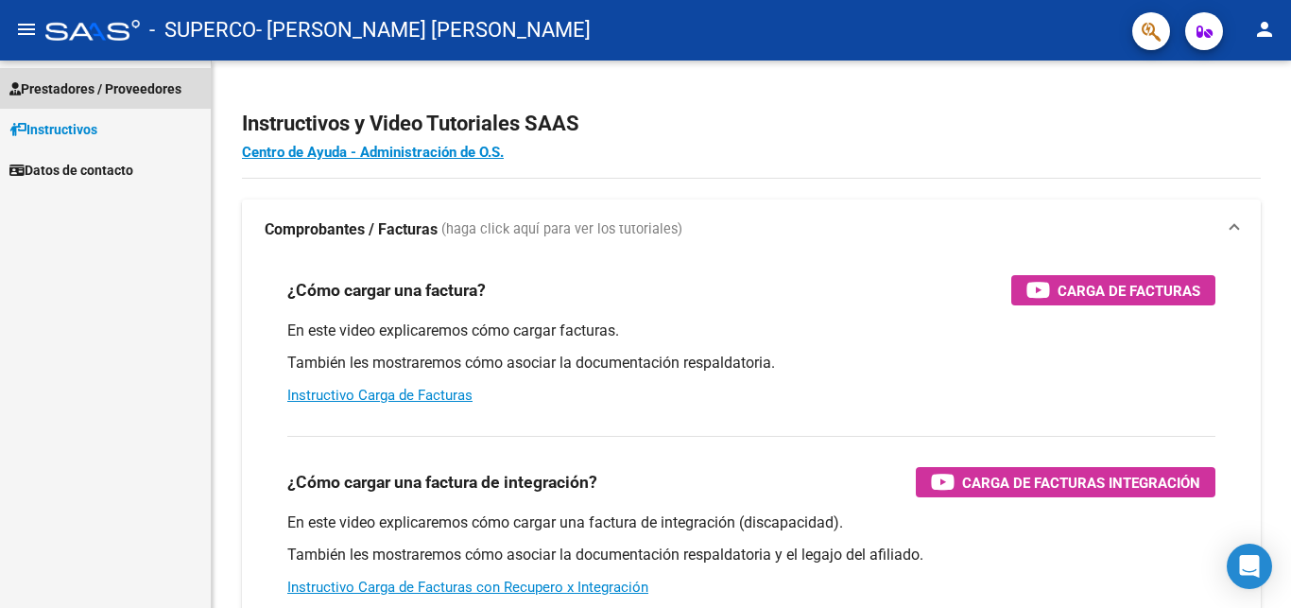
click at [53, 91] on span "Prestadores / Proveedores" at bounding box center [95, 88] width 172 height 21
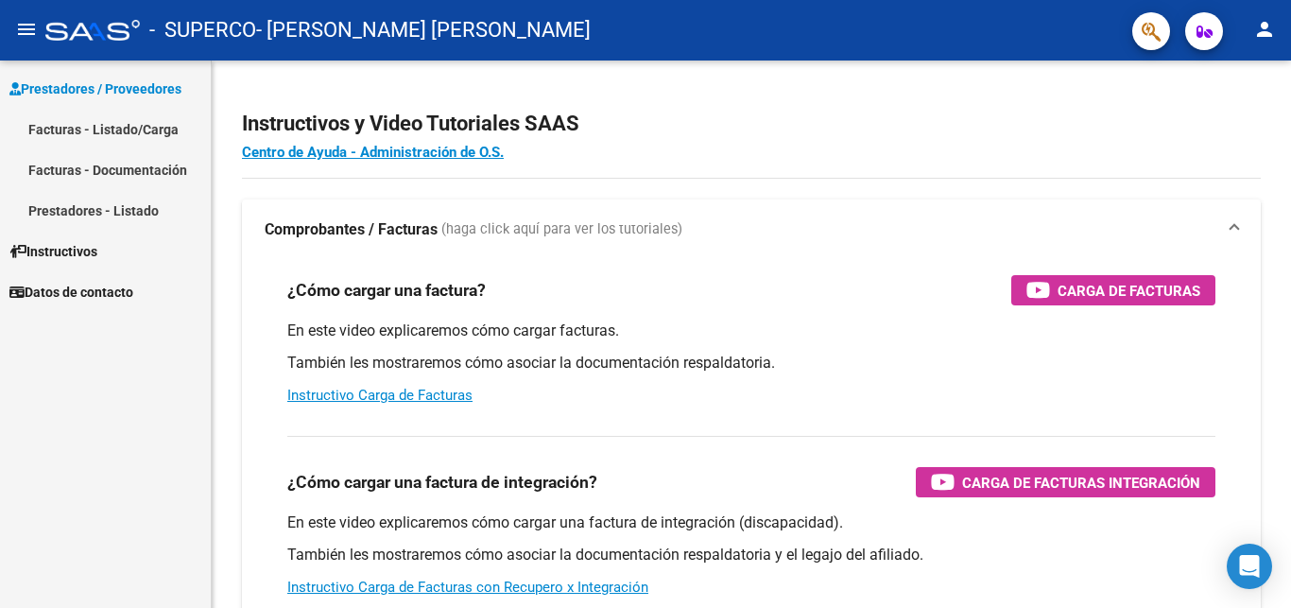
click at [60, 127] on link "Facturas - Listado/Carga" at bounding box center [105, 129] width 211 height 41
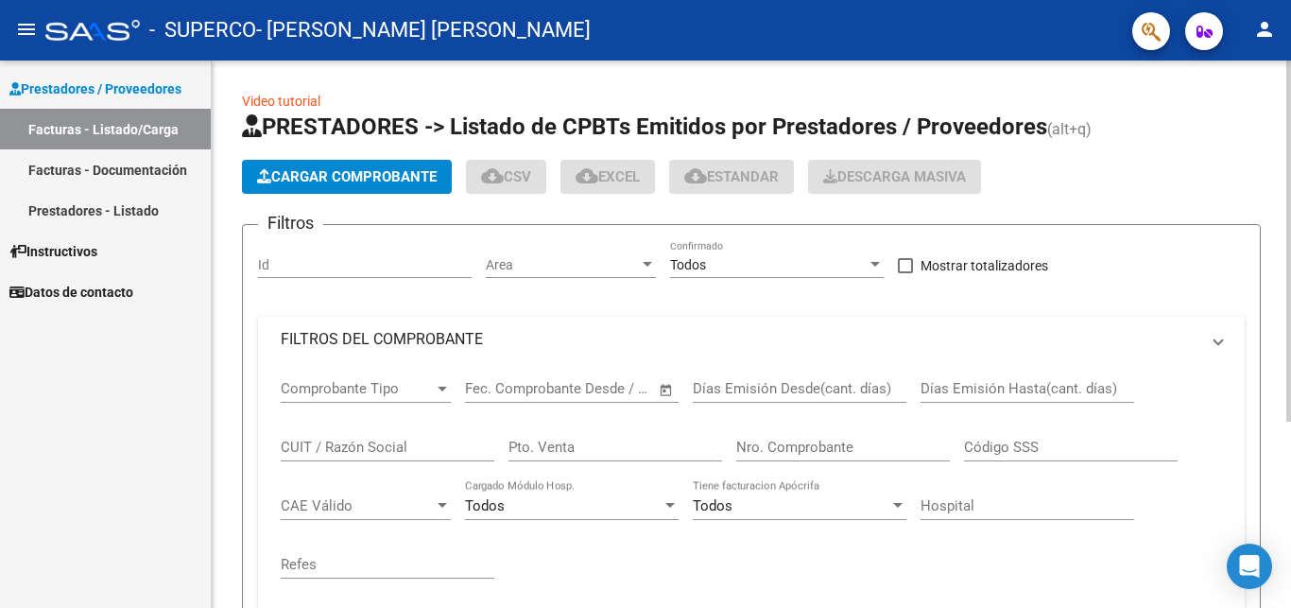
click at [335, 176] on span "Cargar Comprobante" at bounding box center [347, 176] width 180 height 17
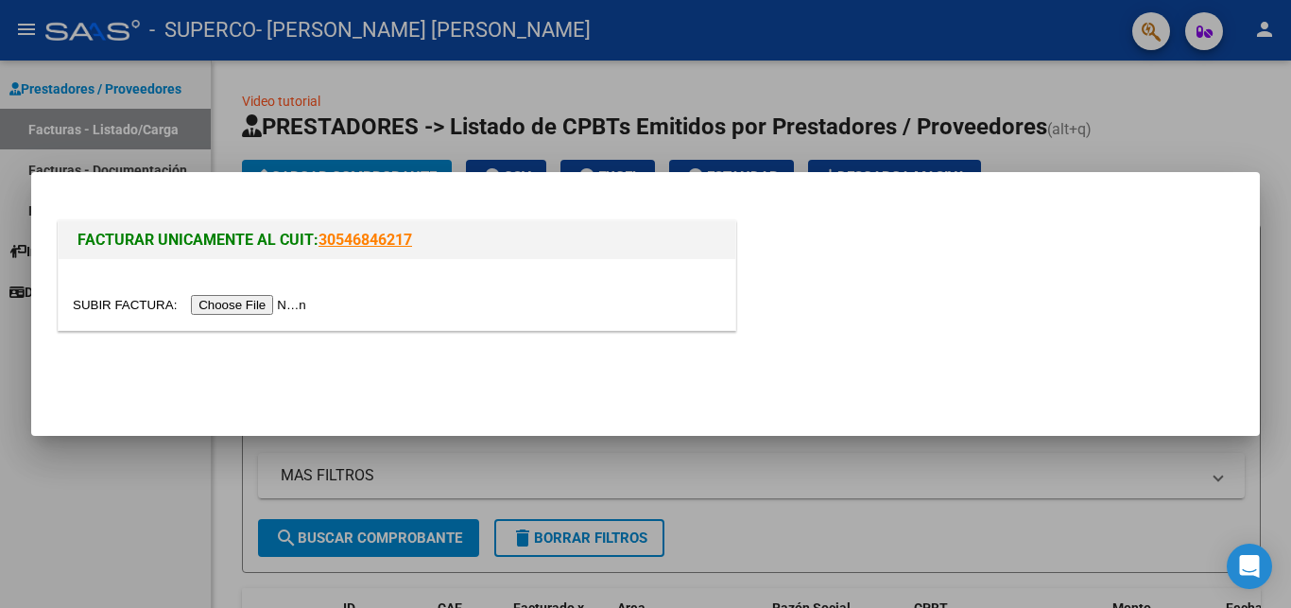
click at [122, 307] on input "file" at bounding box center [192, 305] width 239 height 20
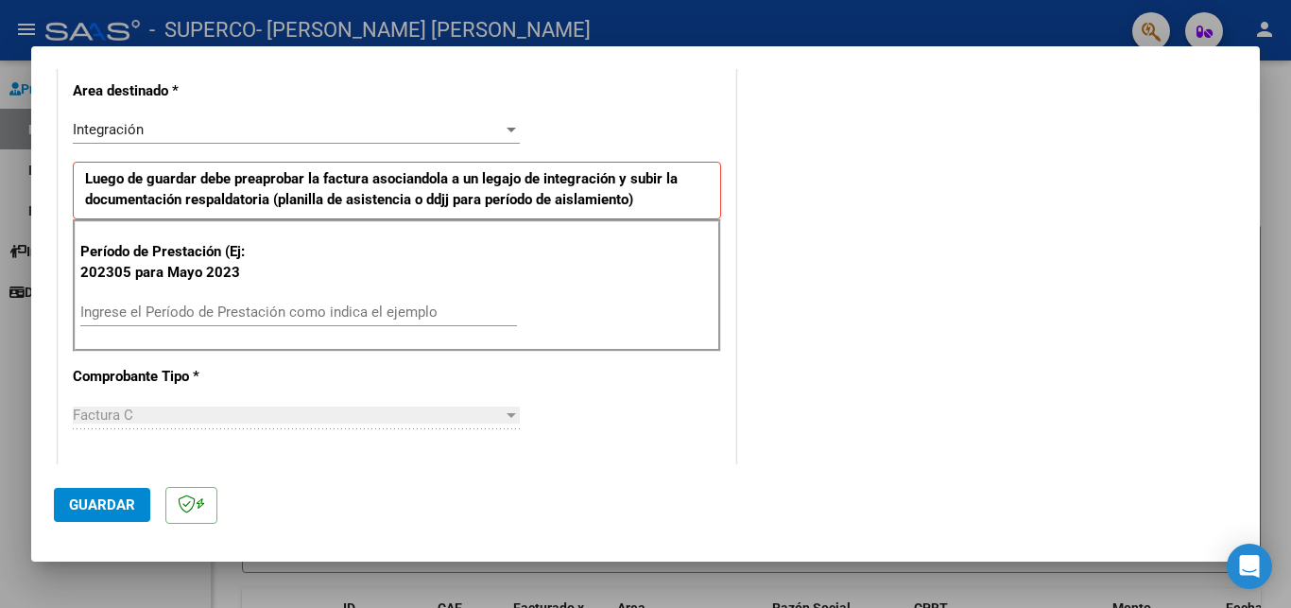
scroll to position [408, 0]
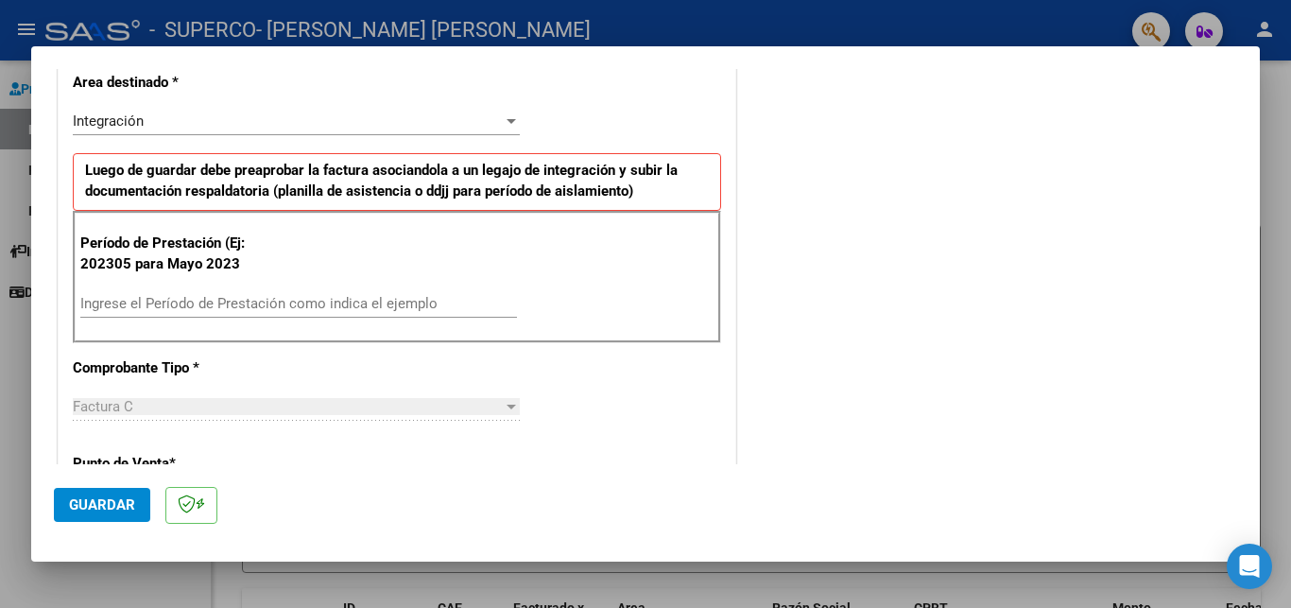
click at [187, 307] on input "Ingrese el Período de Prestación como indica el ejemplo" at bounding box center [298, 303] width 437 height 17
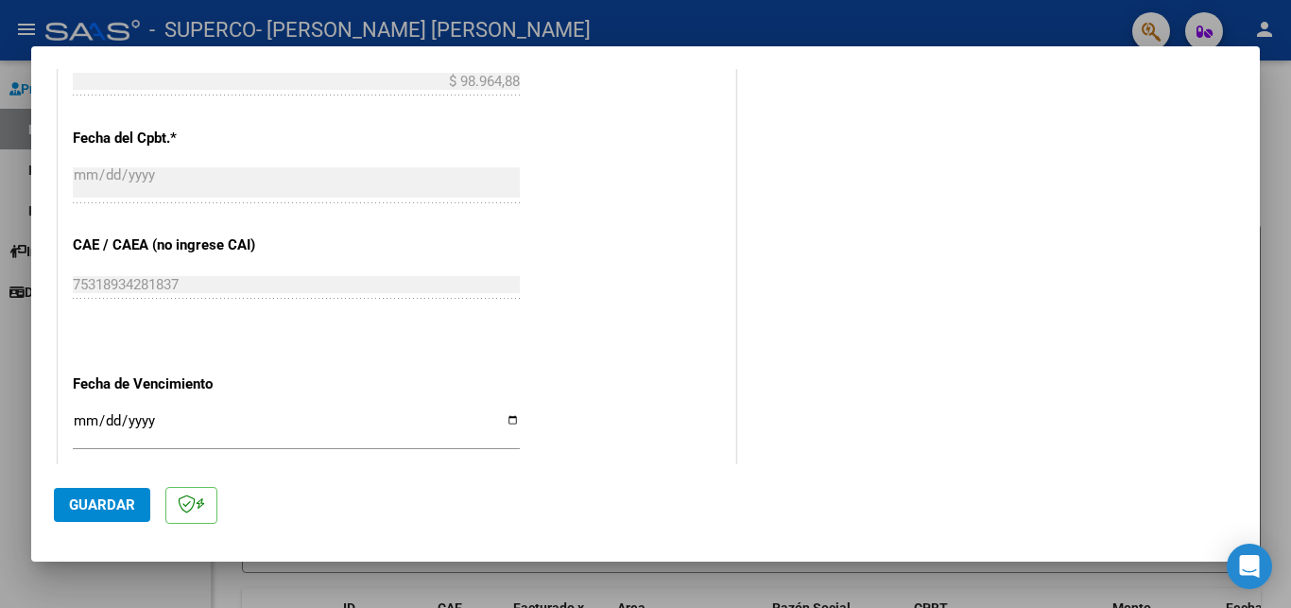
scroll to position [1123, 0]
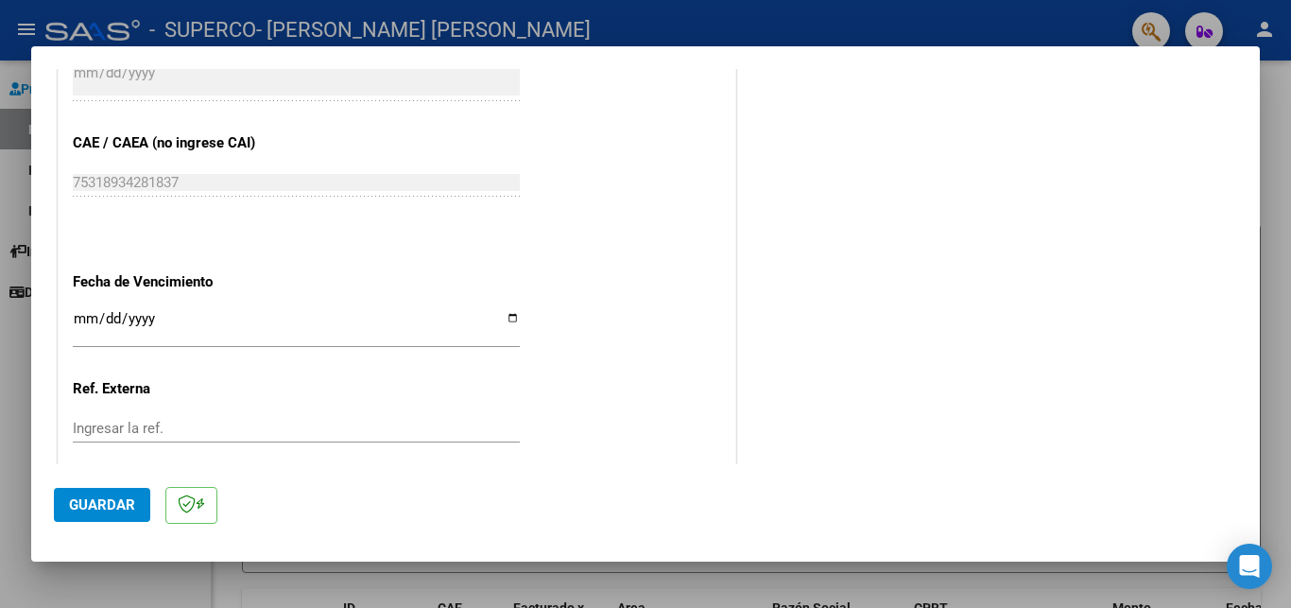
type input "202507"
click at [498, 311] on input "Ingresar la fecha" at bounding box center [296, 326] width 447 height 30
type input "[DATE]"
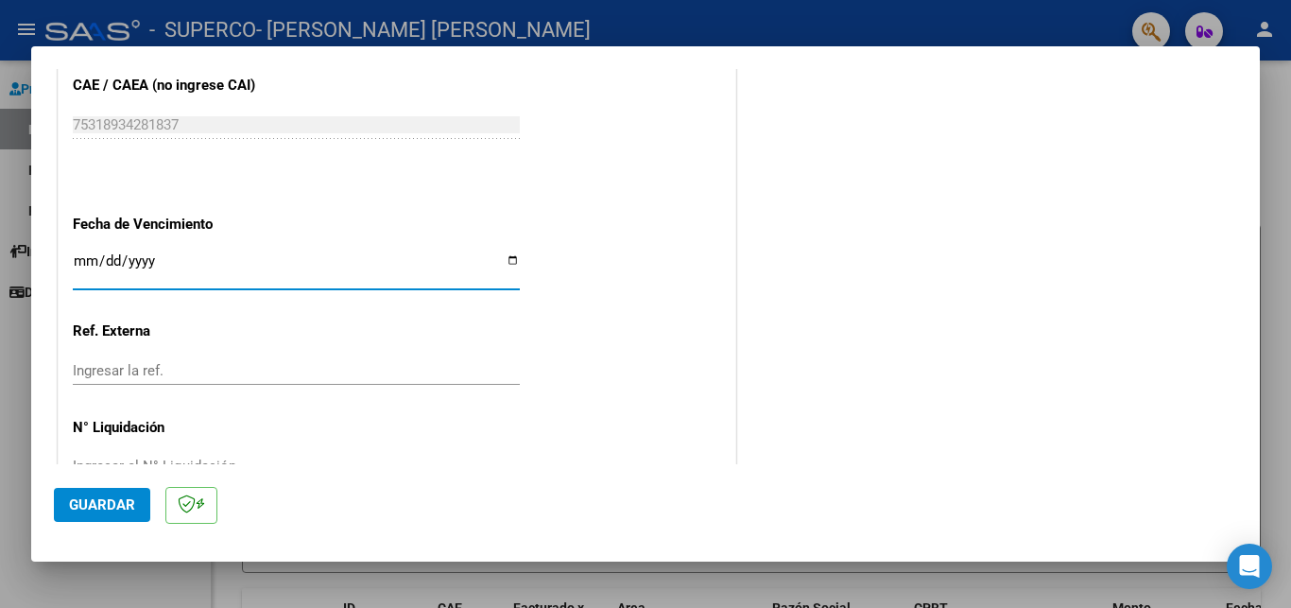
scroll to position [1210, 0]
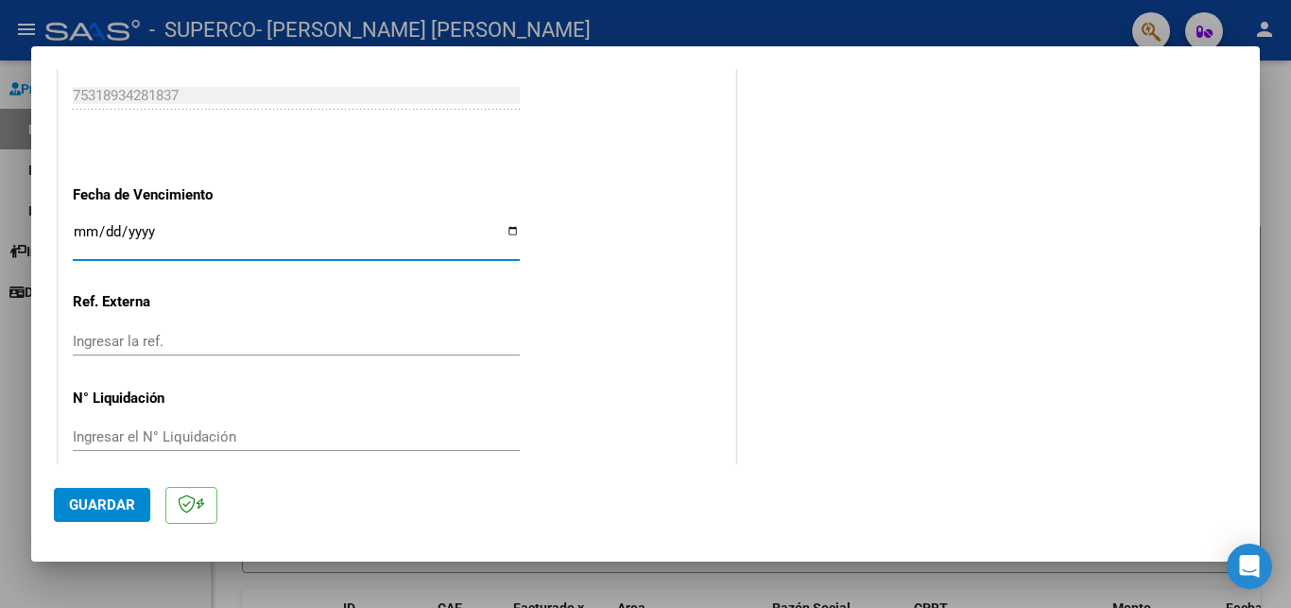
click at [128, 503] on span "Guardar" at bounding box center [102, 504] width 66 height 17
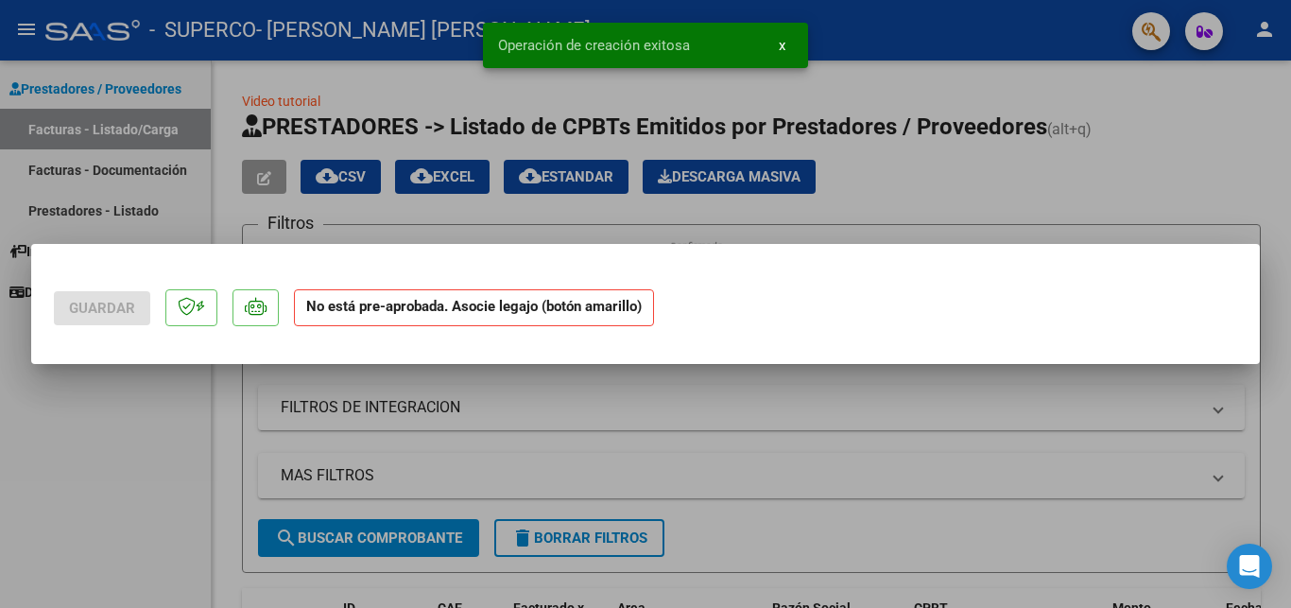
scroll to position [0, 0]
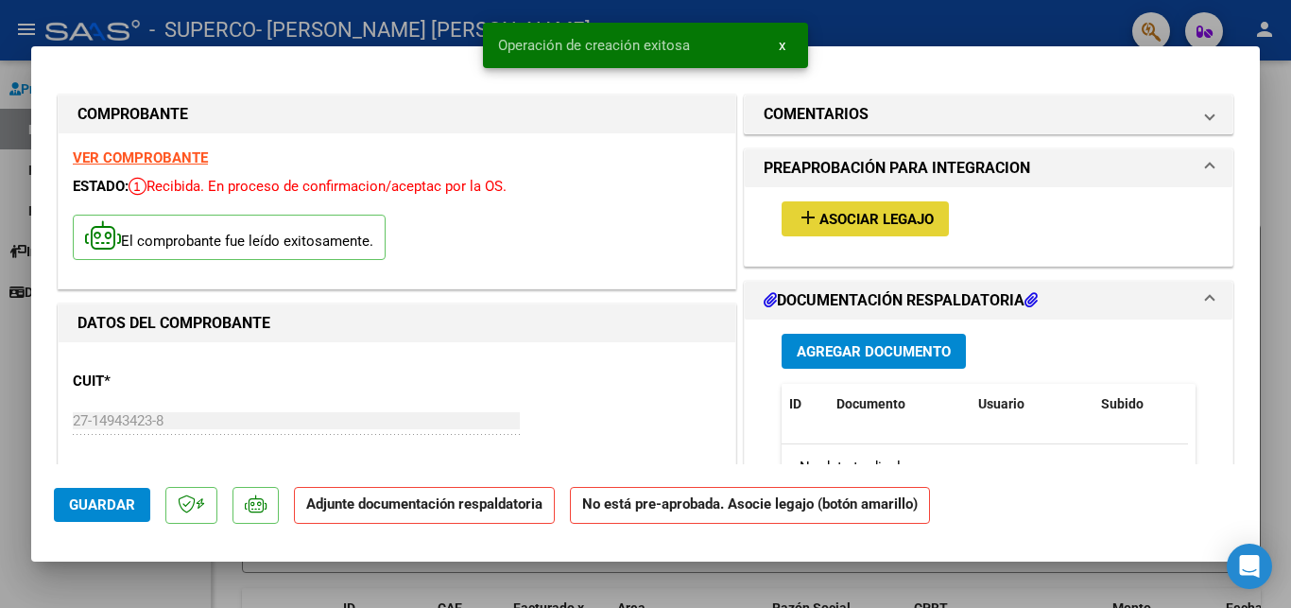
click at [859, 219] on span "Asociar Legajo" at bounding box center [877, 219] width 114 height 17
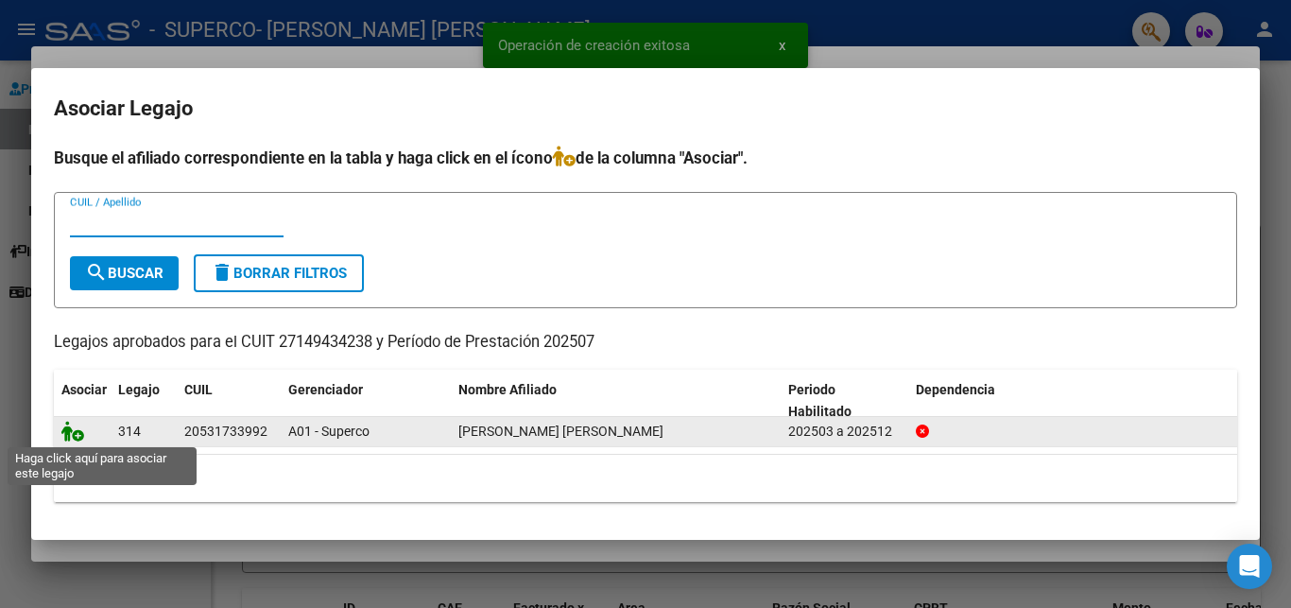
click at [71, 432] on icon at bounding box center [72, 431] width 23 height 21
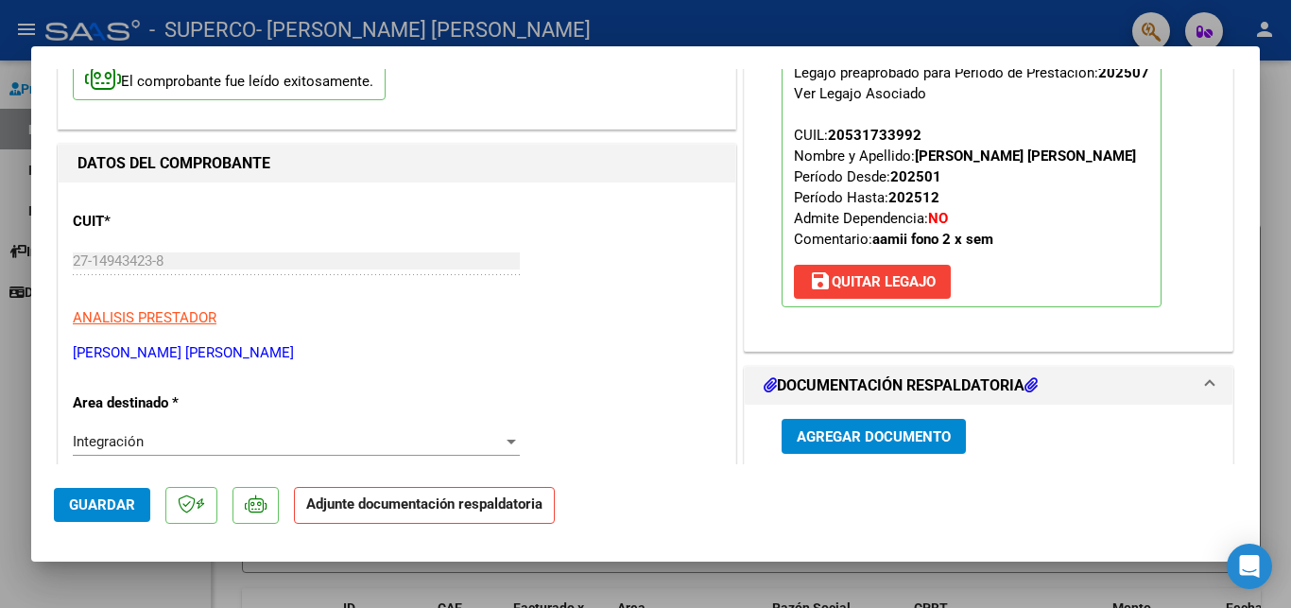
scroll to position [306, 0]
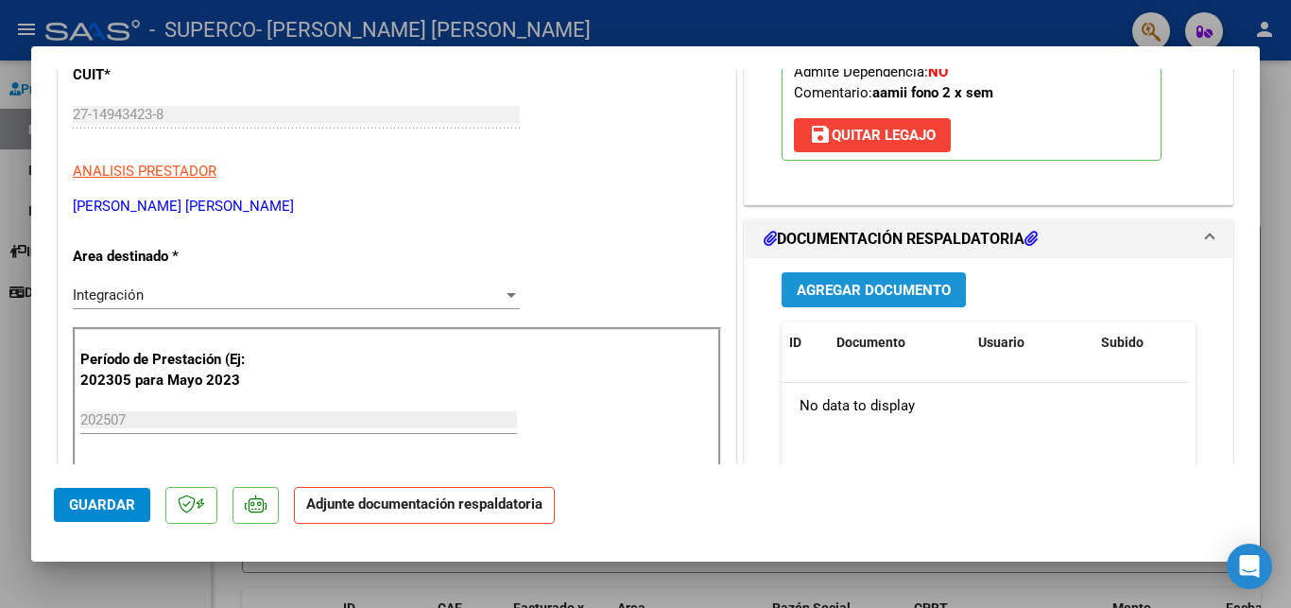
click at [910, 299] on span "Agregar Documento" at bounding box center [874, 290] width 154 height 17
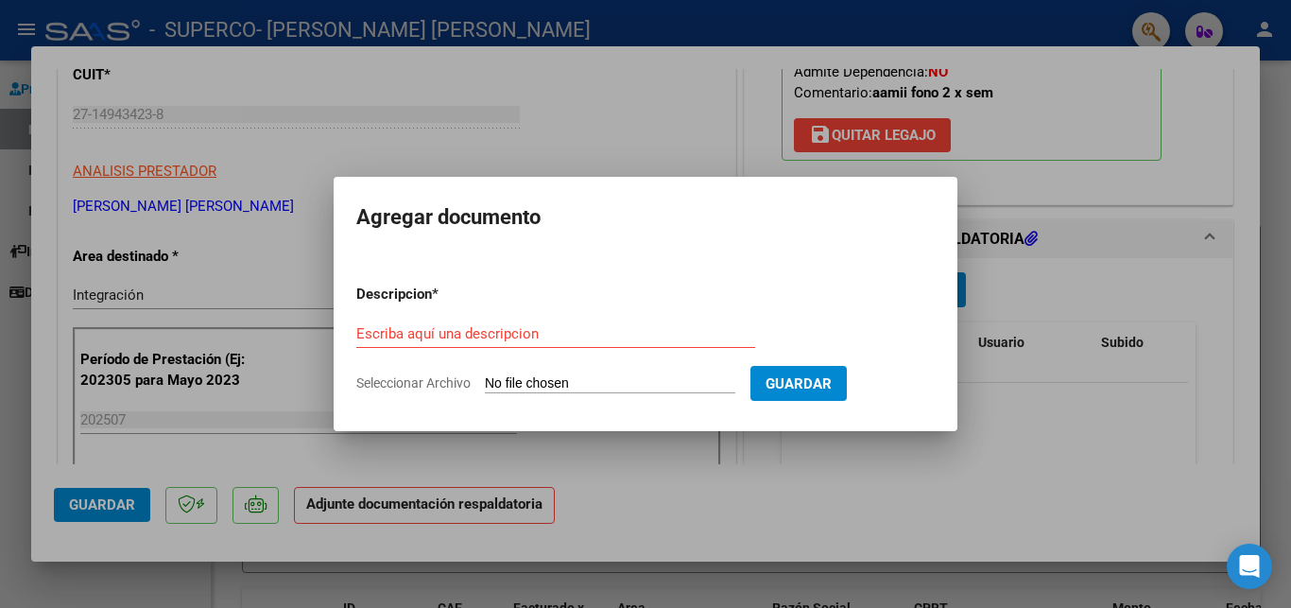
click at [511, 379] on input "Seleccionar Archivo" at bounding box center [610, 384] width 251 height 18
type input "C:\fakepath\SUPERCO [PERSON_NAME] [PERSON_NAME] Asistencia [DATE].pdf"
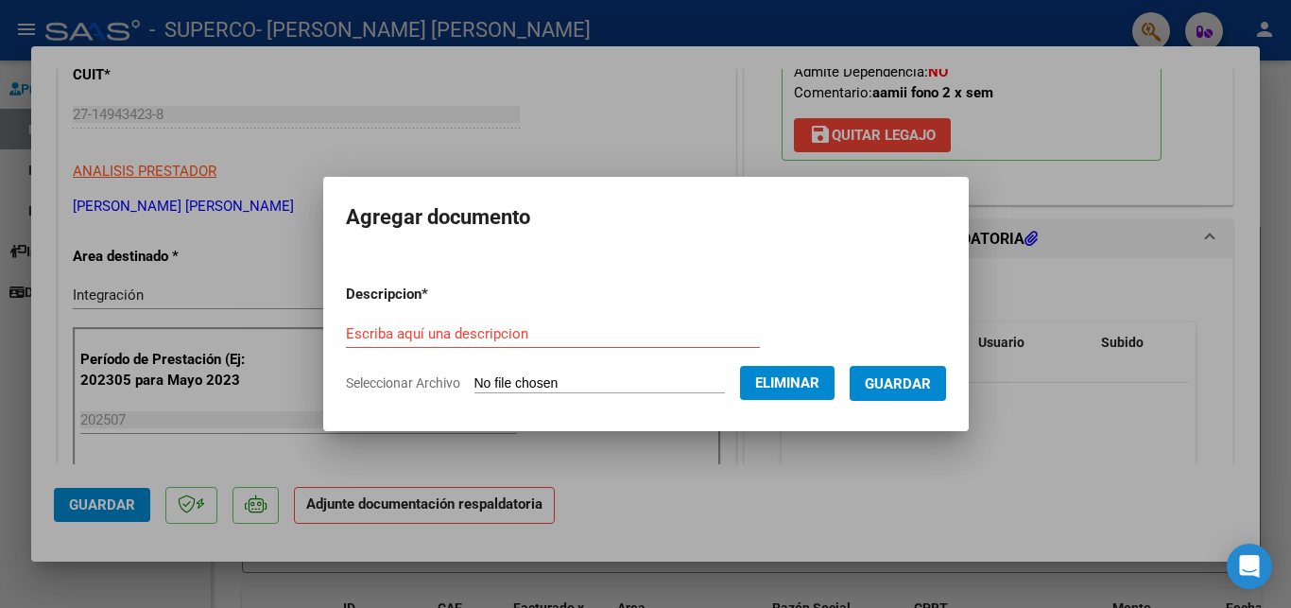
click at [457, 325] on input "Escriba aquí una descripcion" at bounding box center [553, 333] width 414 height 17
type input "Asistencia [PERSON_NAME]"
click at [865, 392] on span "Guardar" at bounding box center [898, 383] width 66 height 17
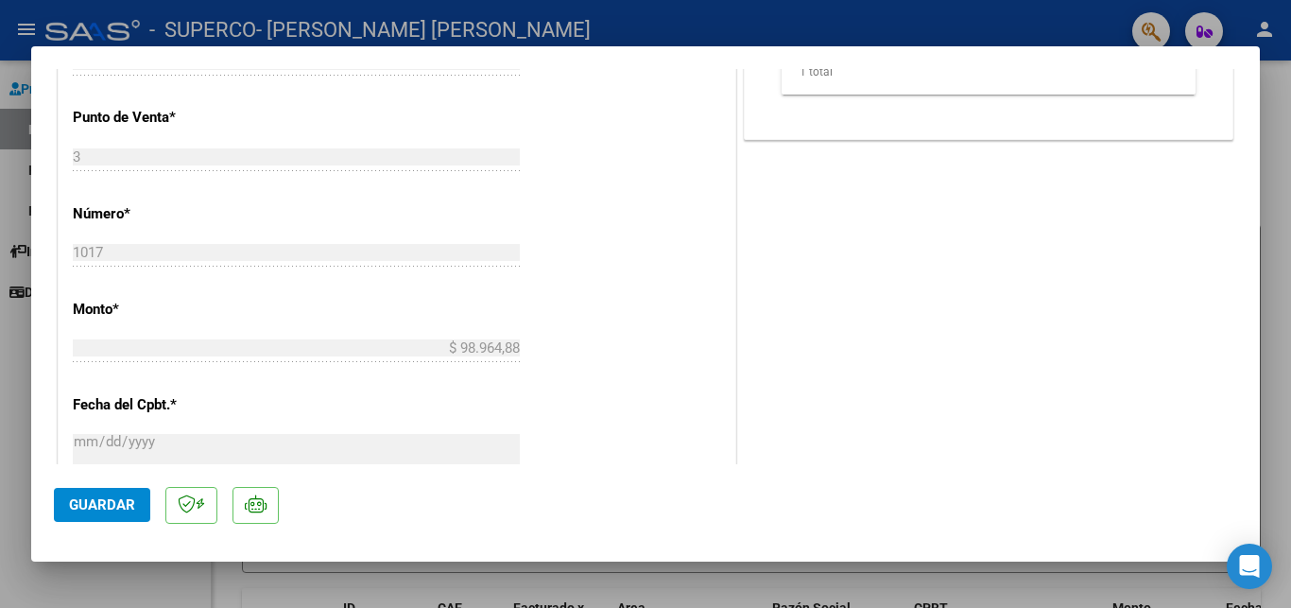
scroll to position [919, 0]
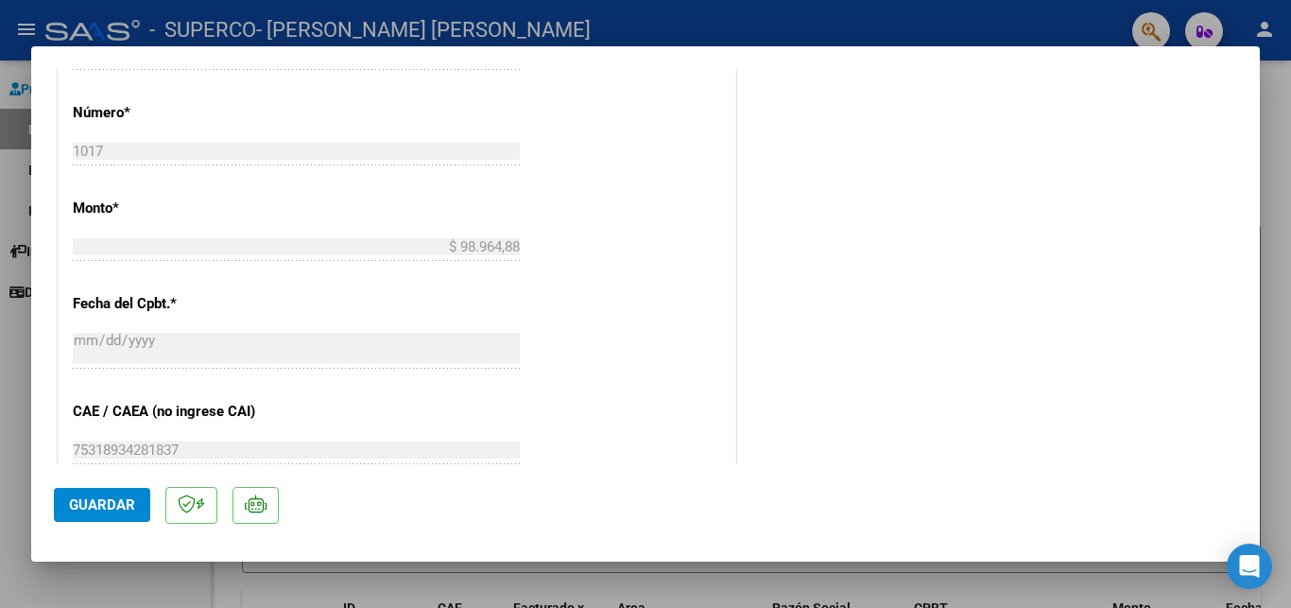
click at [91, 506] on span "Guardar" at bounding box center [102, 504] width 66 height 17
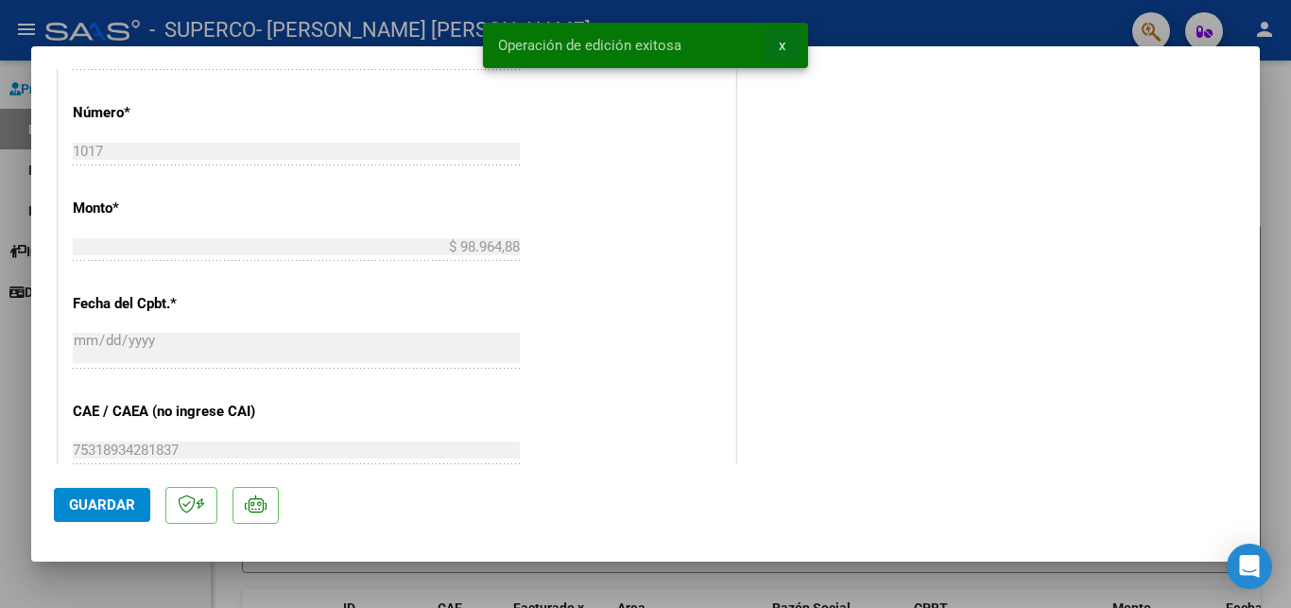
click at [785, 43] on button "x" at bounding box center [782, 45] width 37 height 34
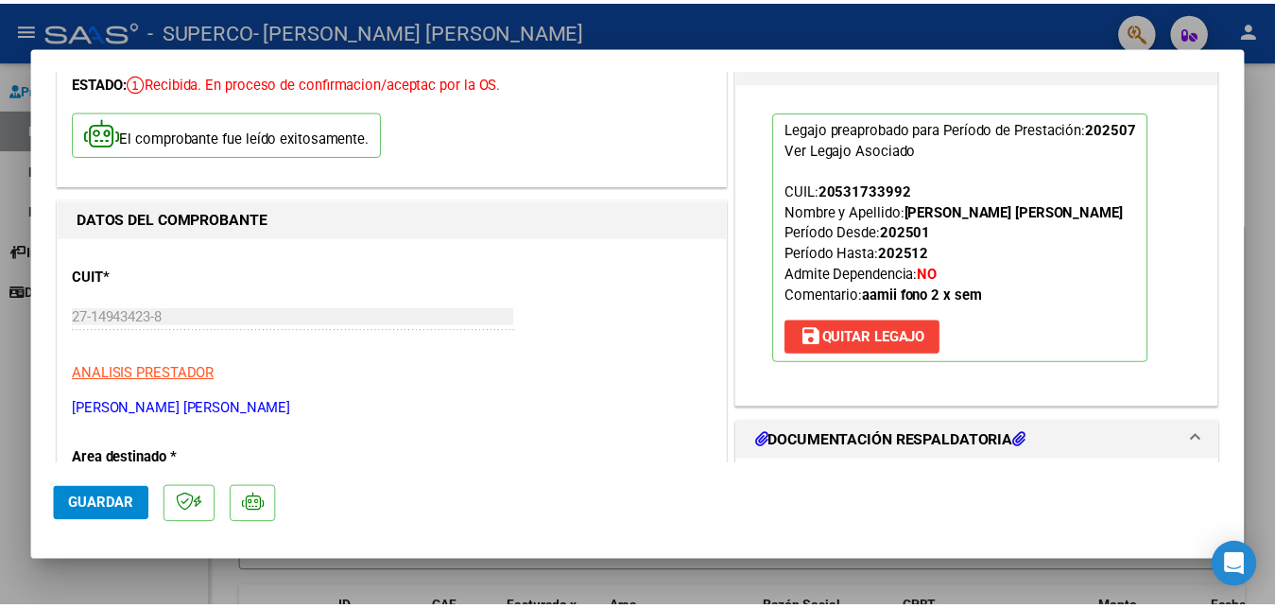
scroll to position [102, 0]
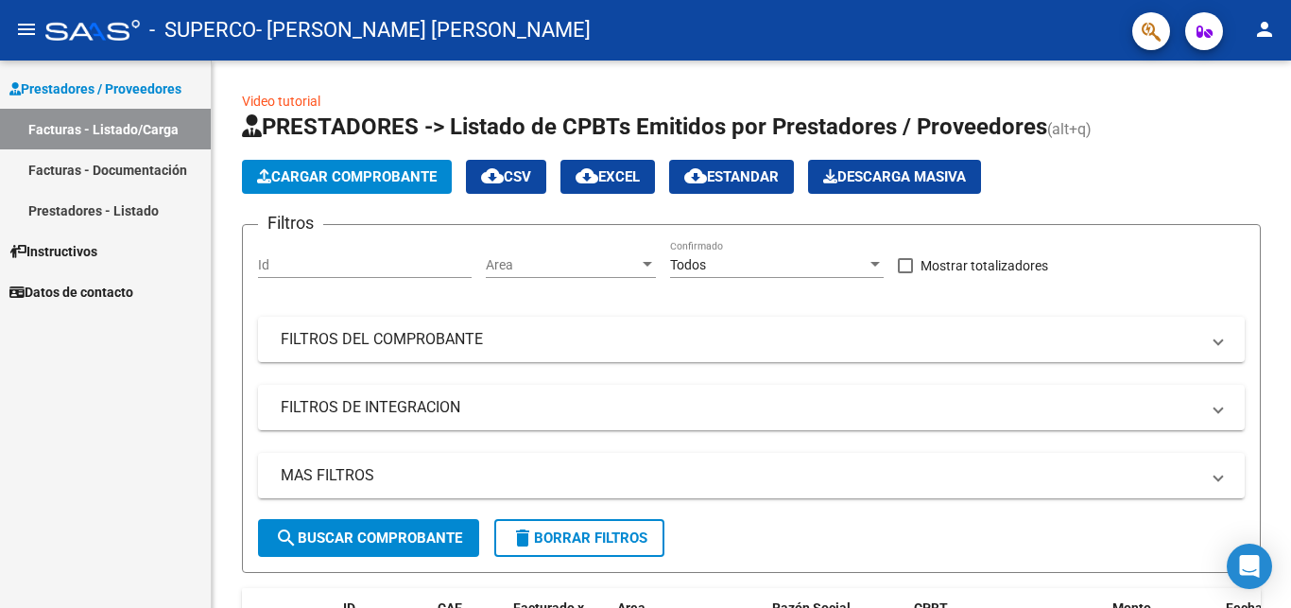
click at [1272, 34] on mat-icon "person" at bounding box center [1265, 29] width 23 height 23
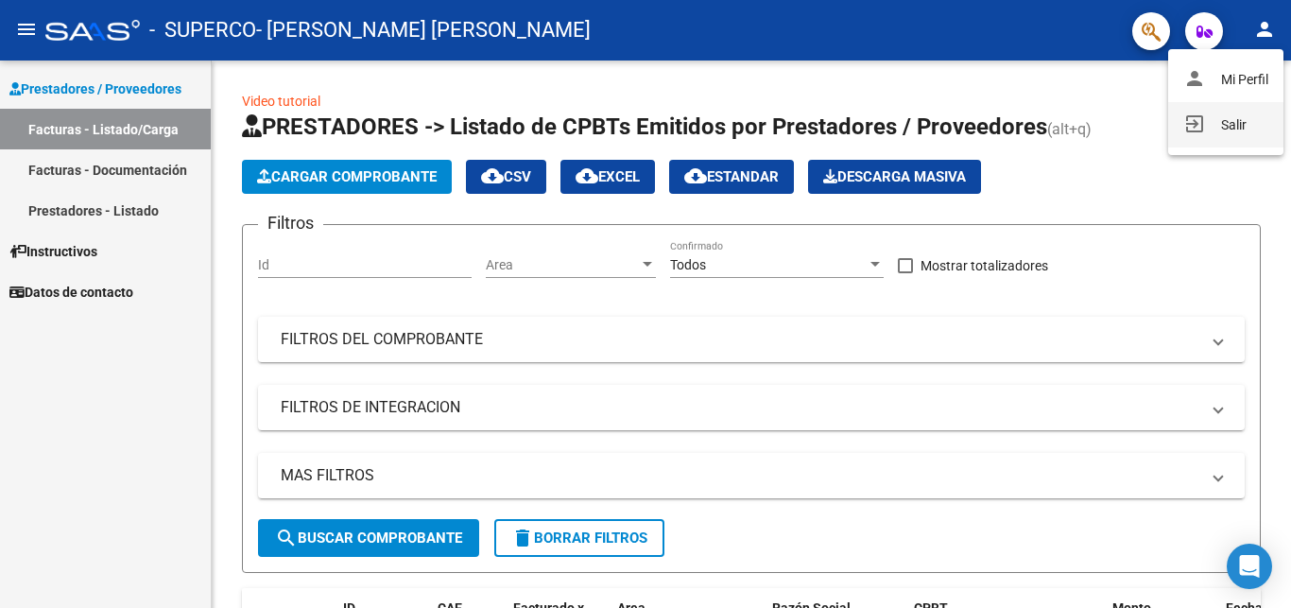
click at [1241, 118] on button "exit_to_app Salir" at bounding box center [1226, 124] width 115 height 45
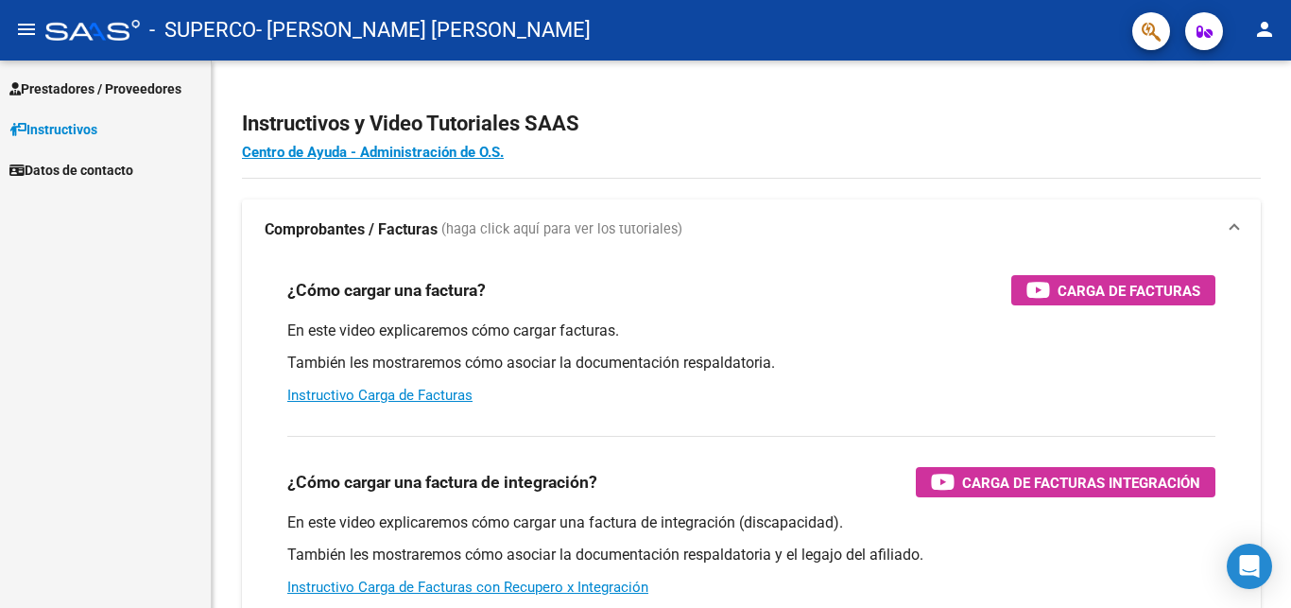
click at [79, 85] on span "Prestadores / Proveedores" at bounding box center [95, 88] width 172 height 21
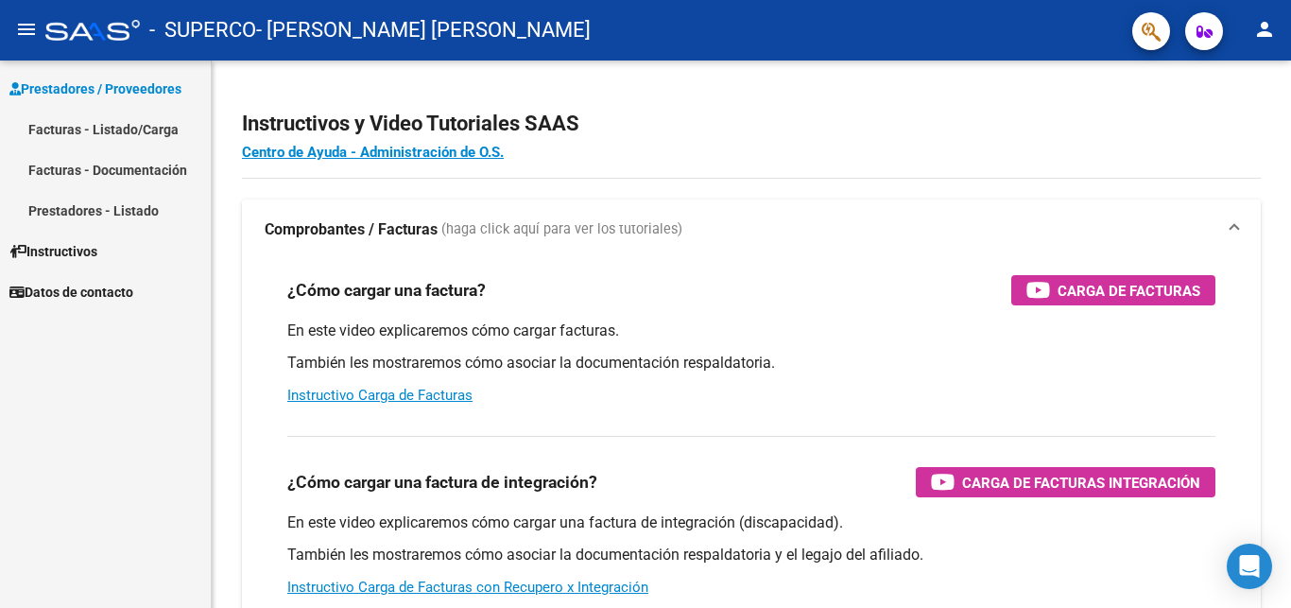
click at [103, 125] on link "Facturas - Listado/Carga" at bounding box center [105, 129] width 211 height 41
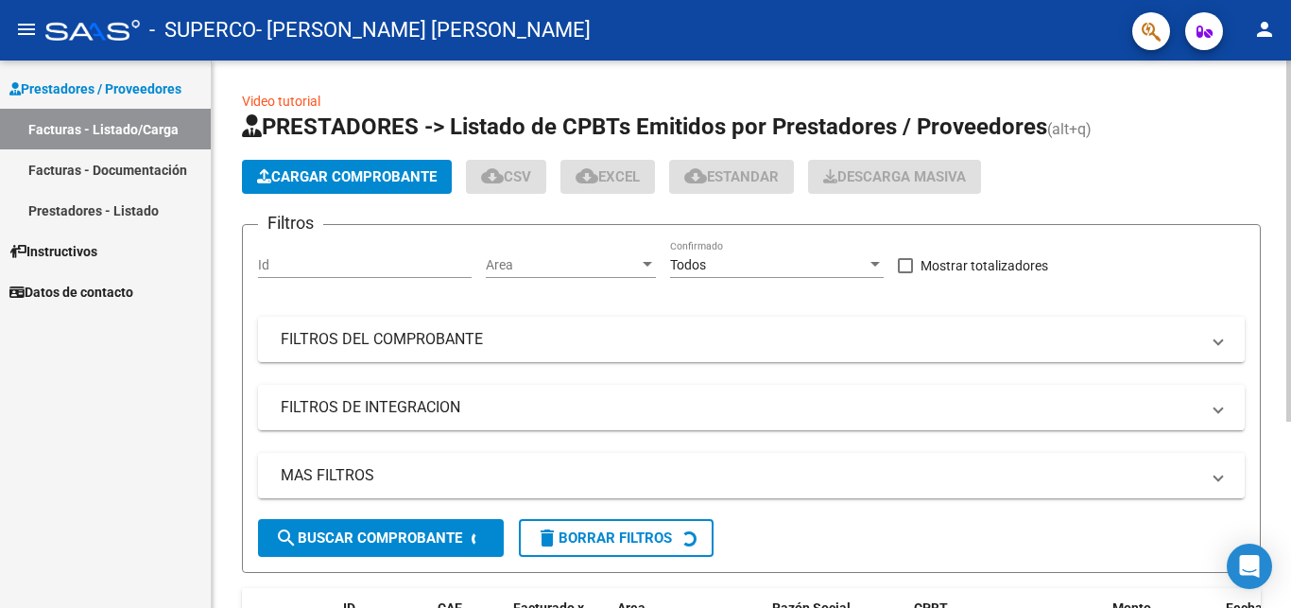
click at [286, 172] on span "Cargar Comprobante" at bounding box center [347, 176] width 180 height 17
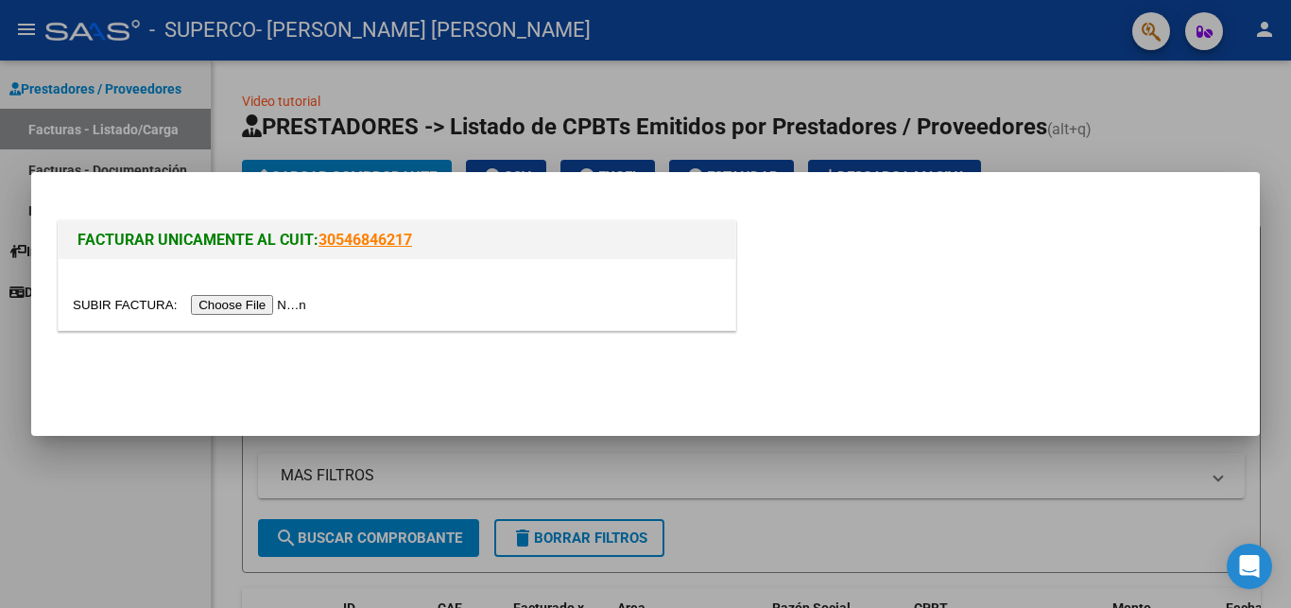
click at [112, 304] on input "file" at bounding box center [192, 305] width 239 height 20
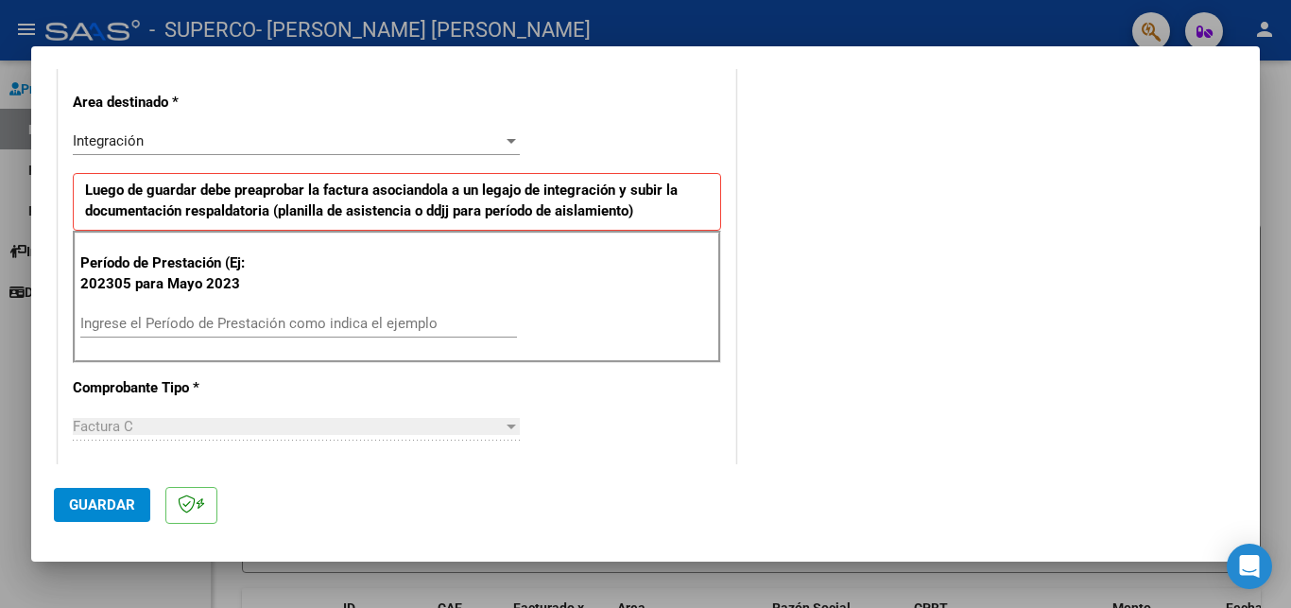
scroll to position [408, 0]
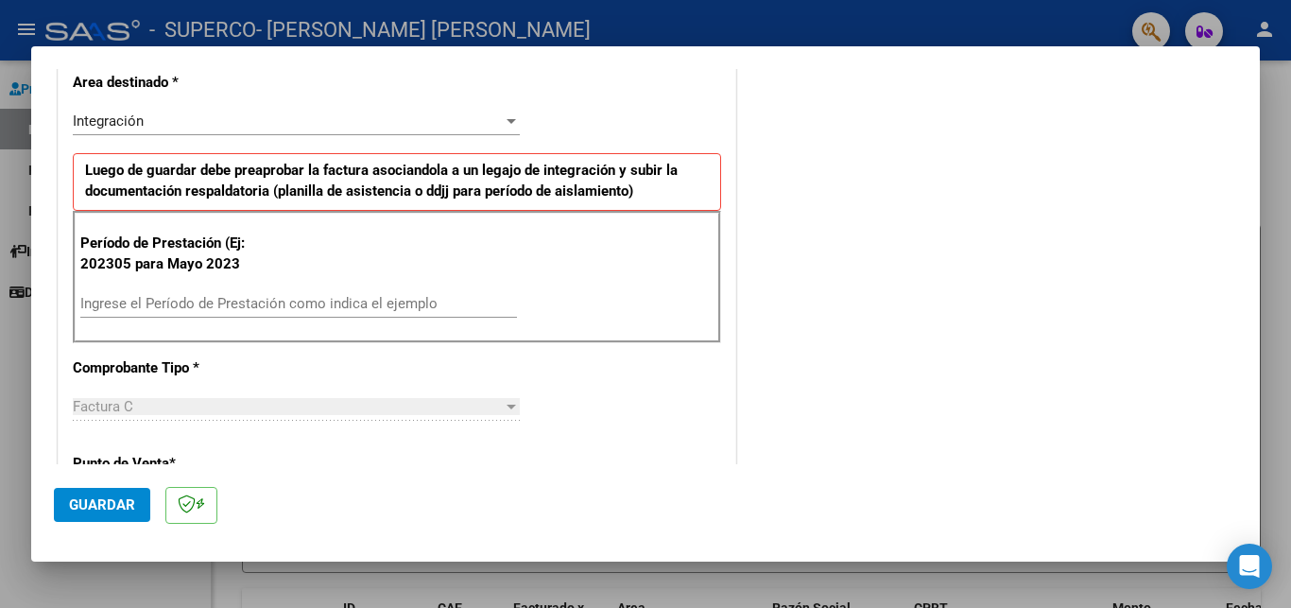
click at [136, 292] on div "Ingrese el Período de Prestación como indica el ejemplo" at bounding box center [298, 303] width 437 height 28
type input "202507"
click at [581, 432] on div "CUIT * 27-14316013-6 Ingresar CUIT ANALISIS PRESTADOR Area destinado * Integrac…" at bounding box center [397, 591] width 677 height 1387
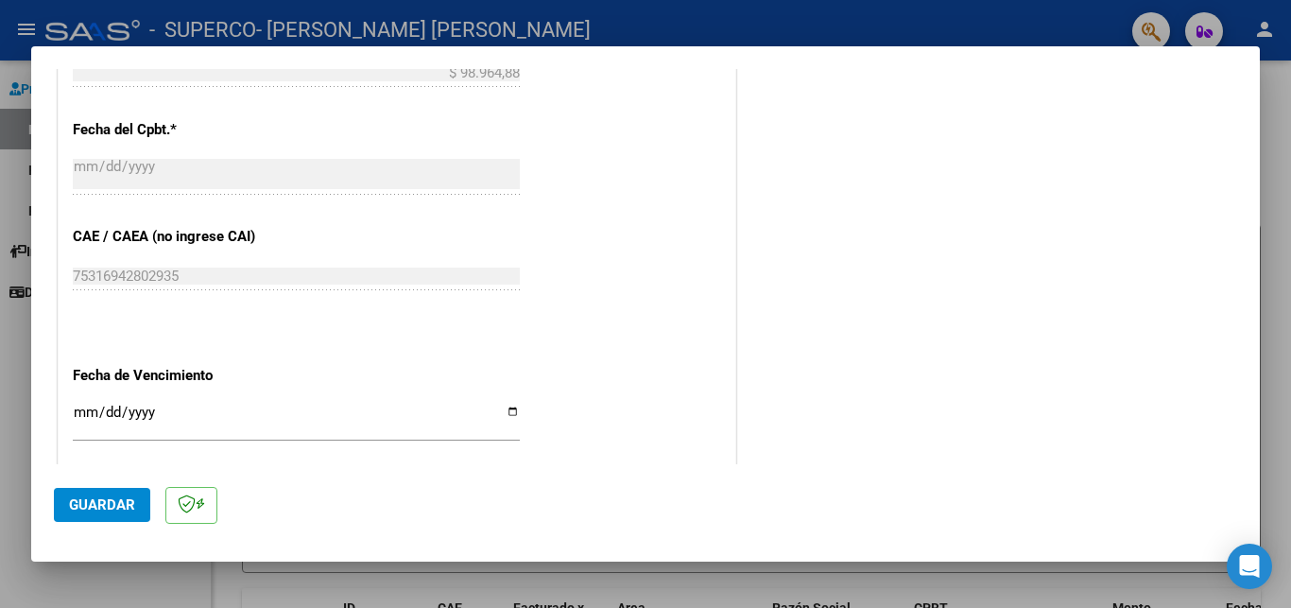
scroll to position [1123, 0]
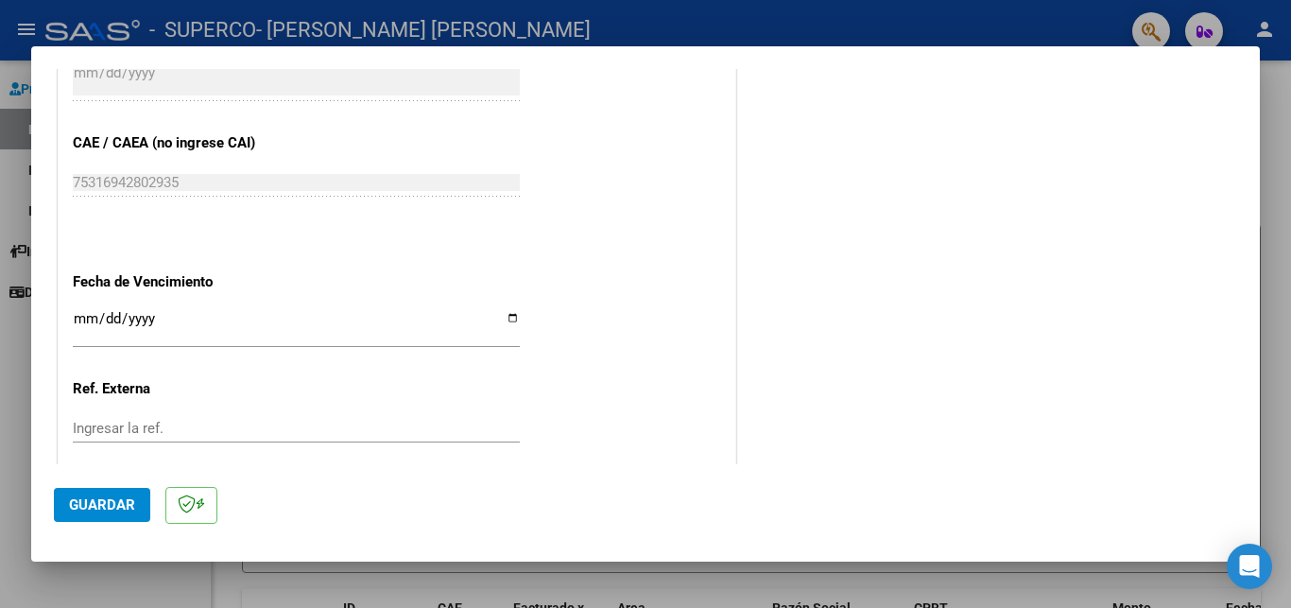
click at [504, 311] on input "Ingresar la fecha" at bounding box center [296, 326] width 447 height 30
type input "[DATE]"
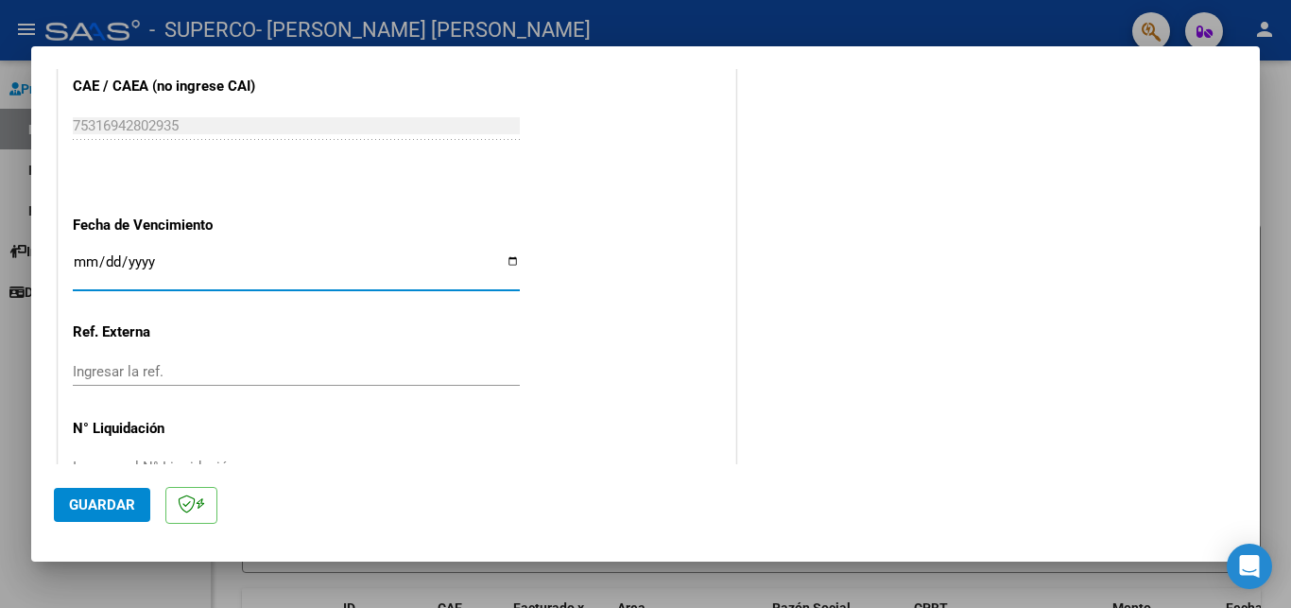
scroll to position [1210, 0]
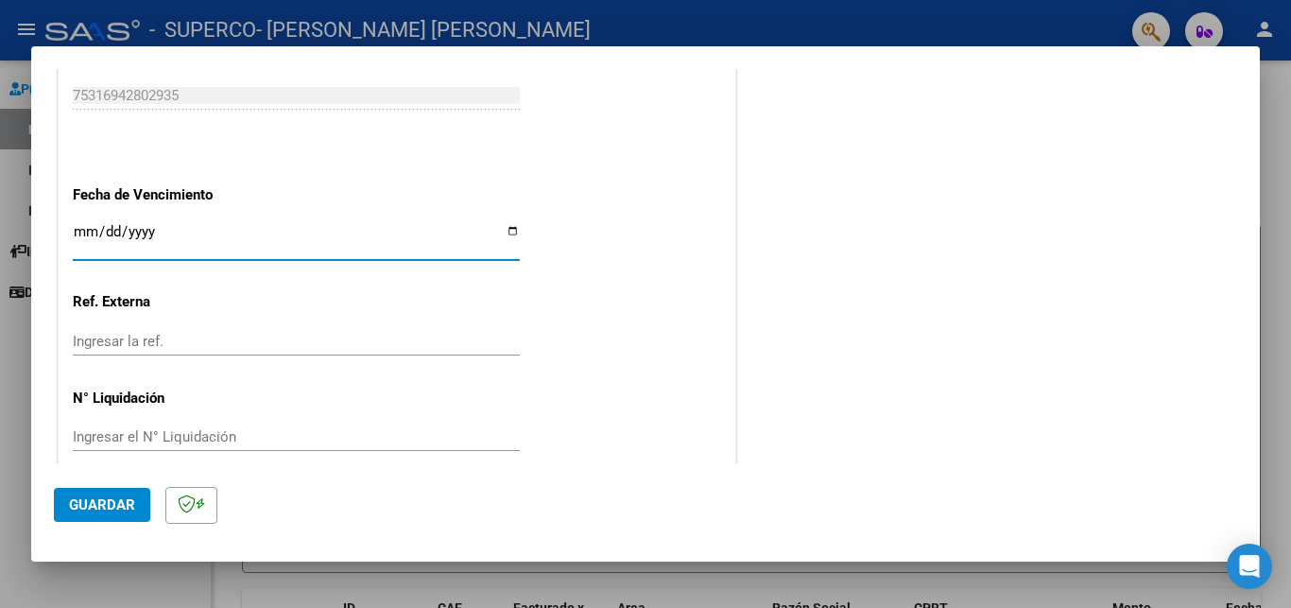
click at [117, 510] on span "Guardar" at bounding box center [102, 504] width 66 height 17
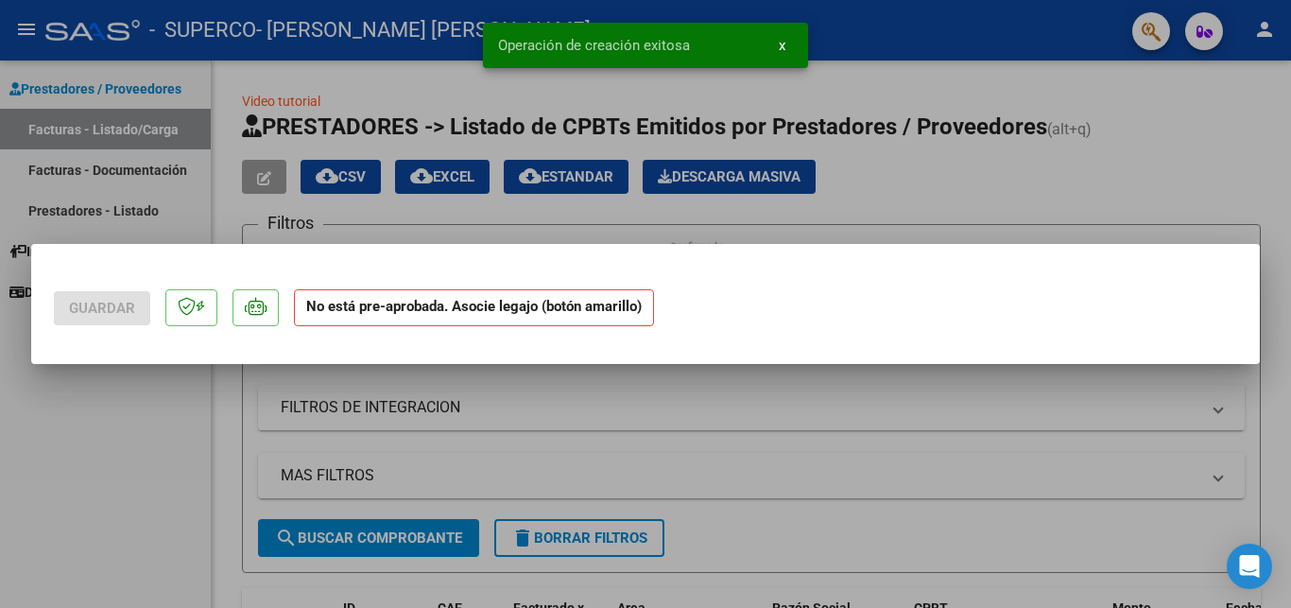
scroll to position [0, 0]
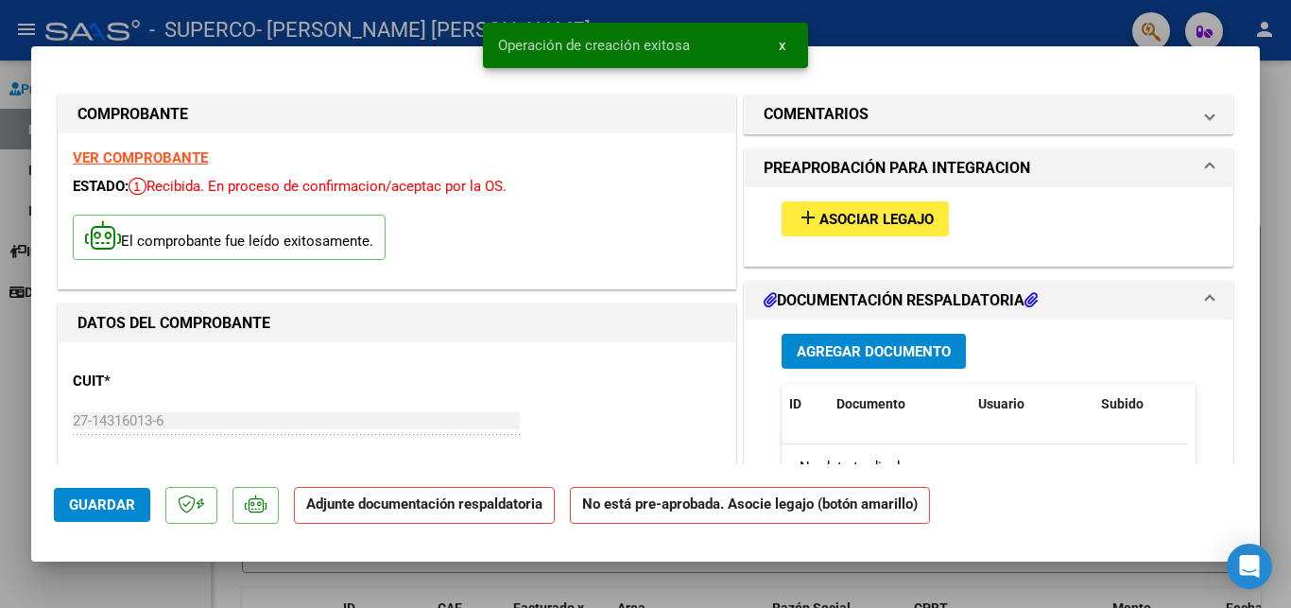
click at [857, 220] on span "Asociar Legajo" at bounding box center [877, 219] width 114 height 17
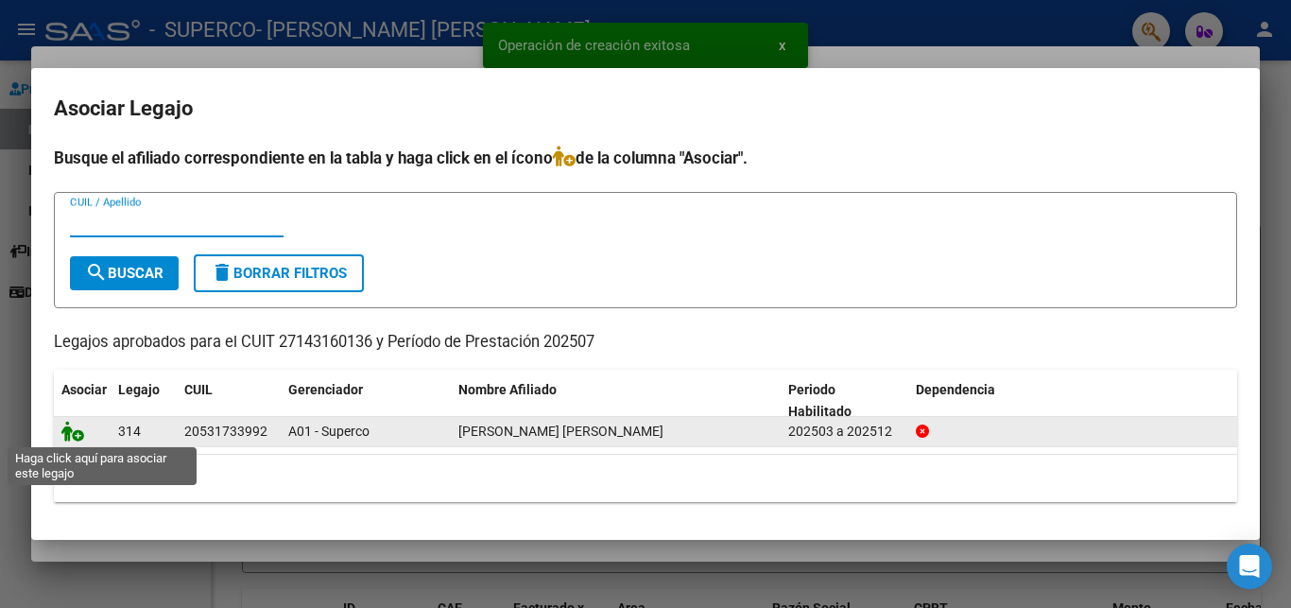
click at [78, 434] on icon at bounding box center [72, 431] width 23 height 21
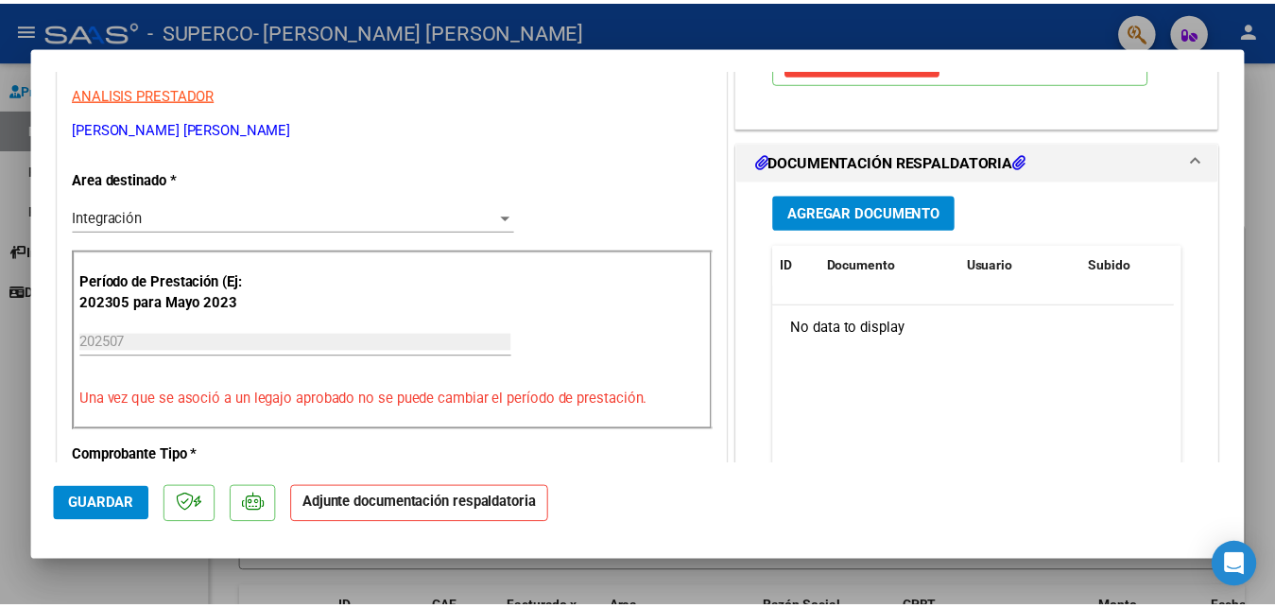
scroll to position [408, 0]
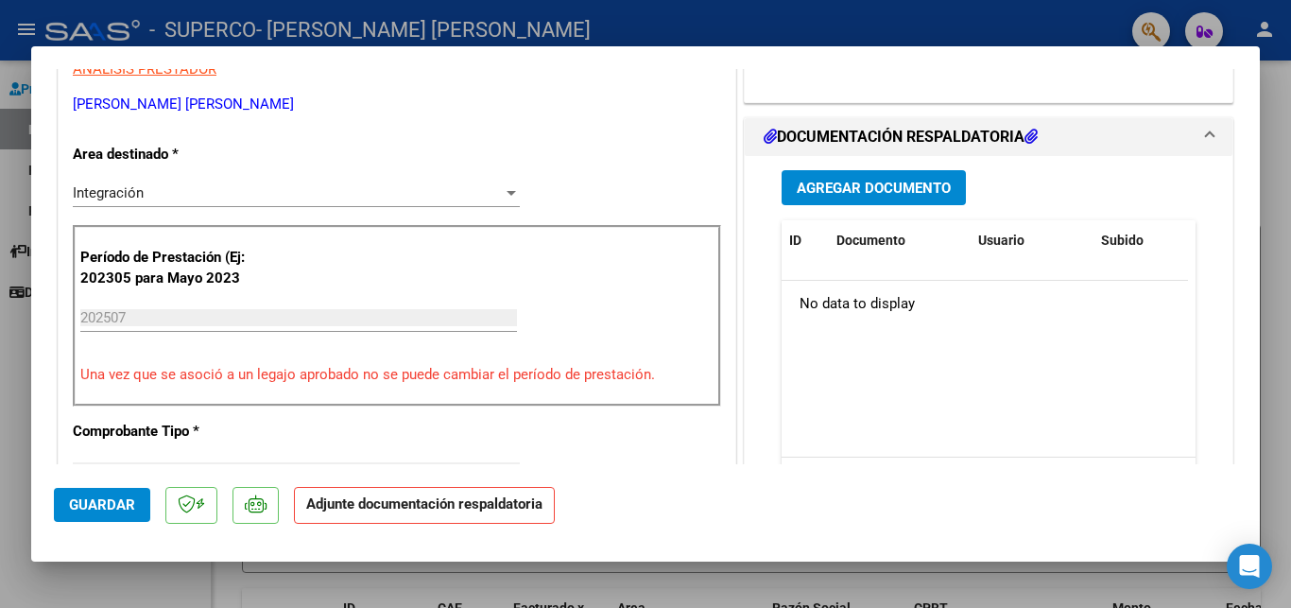
click at [877, 197] on span "Agregar Documento" at bounding box center [874, 188] width 154 height 17
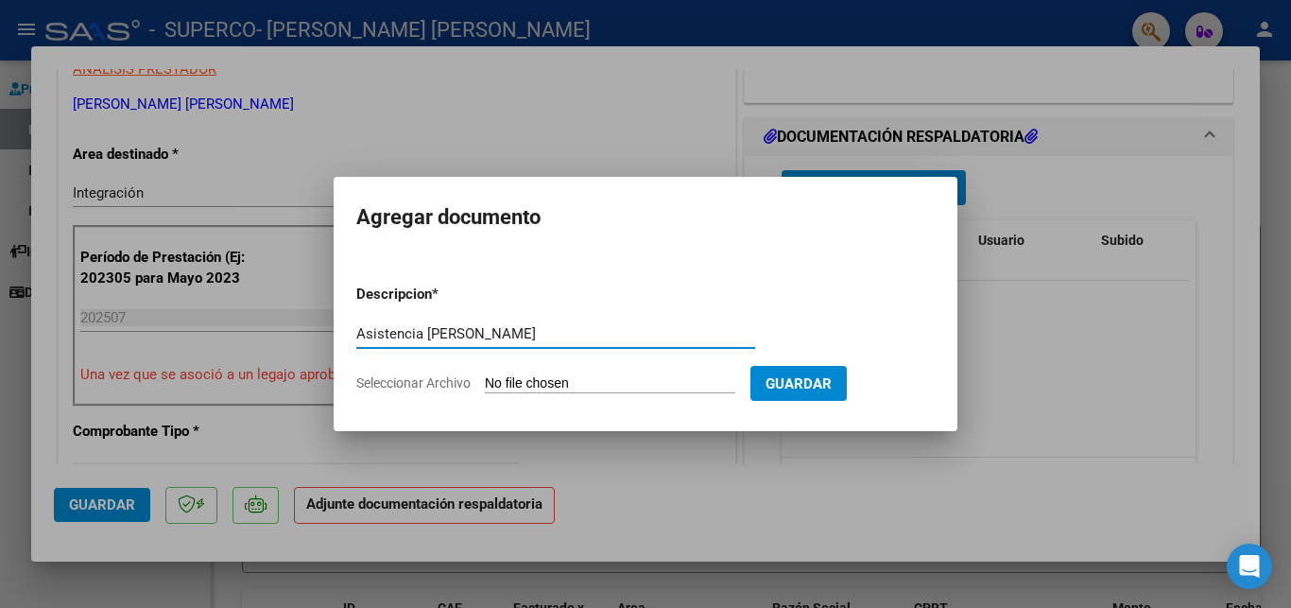
type input "Asistencia [PERSON_NAME]"
click at [521, 380] on input "Seleccionar Archivo" at bounding box center [610, 384] width 251 height 18
type input "C:\fakepath\SUPERCO CERNA ZAMBRANA TO GOMEZ Claudia Asistencia JULIO 2025.pdf"
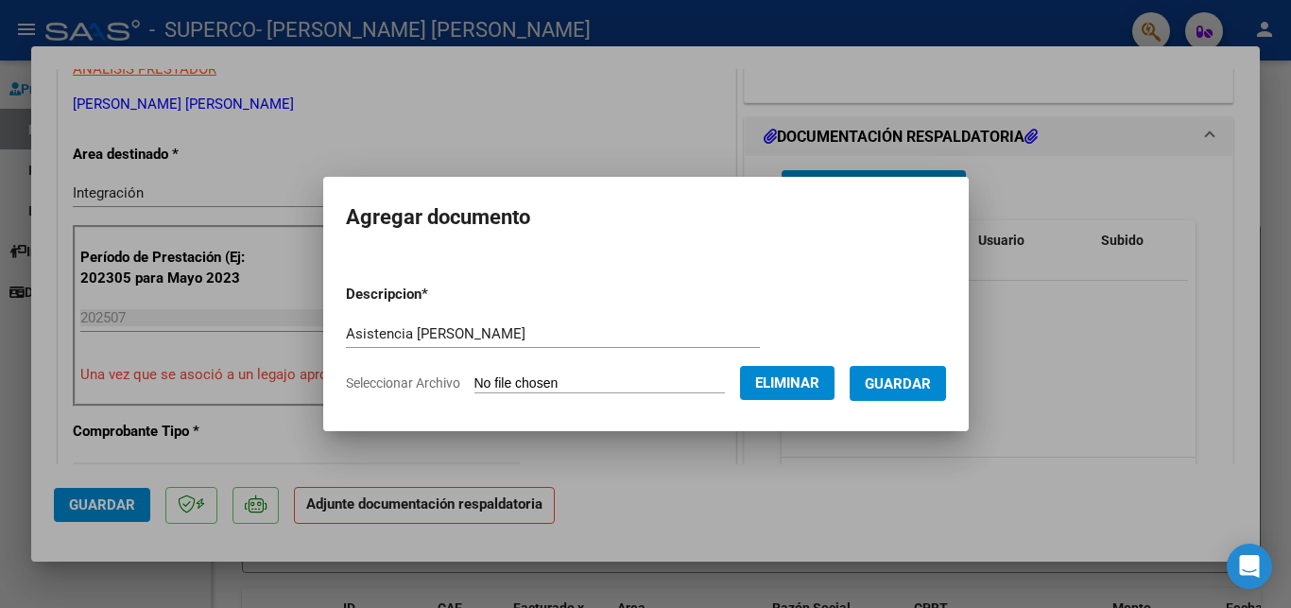
click at [865, 392] on span "Guardar" at bounding box center [898, 383] width 66 height 17
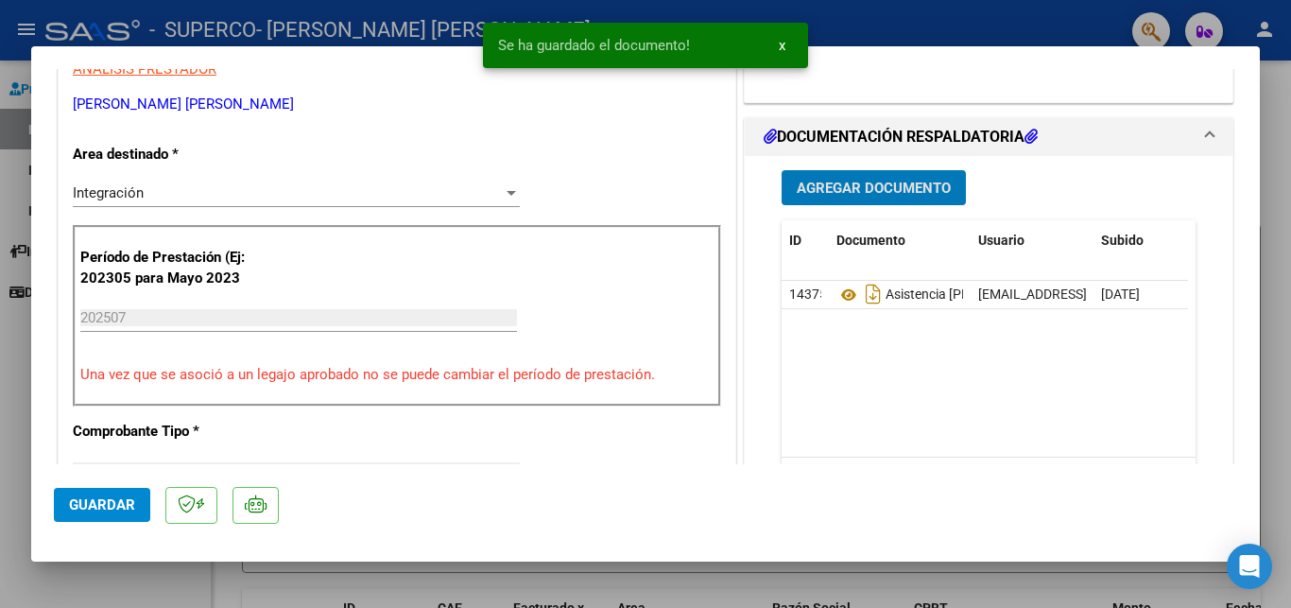
click at [100, 500] on span "Guardar" at bounding box center [102, 504] width 66 height 17
click at [787, 47] on button "x" at bounding box center [782, 45] width 37 height 34
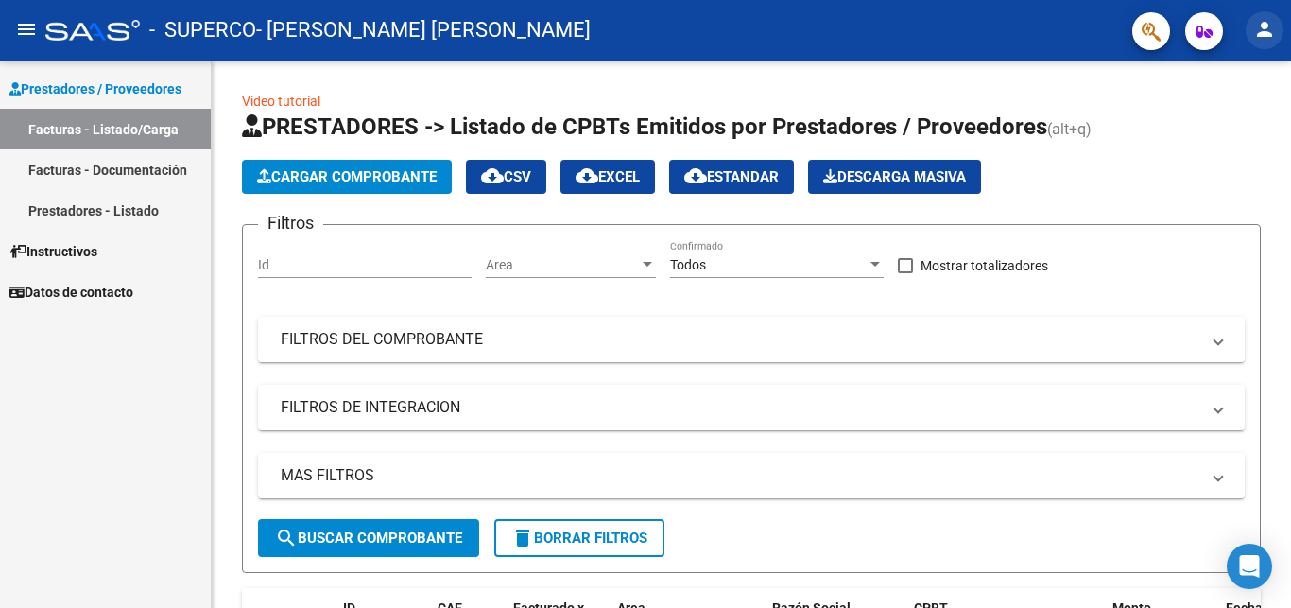
click at [1267, 26] on mat-icon "person" at bounding box center [1265, 29] width 23 height 23
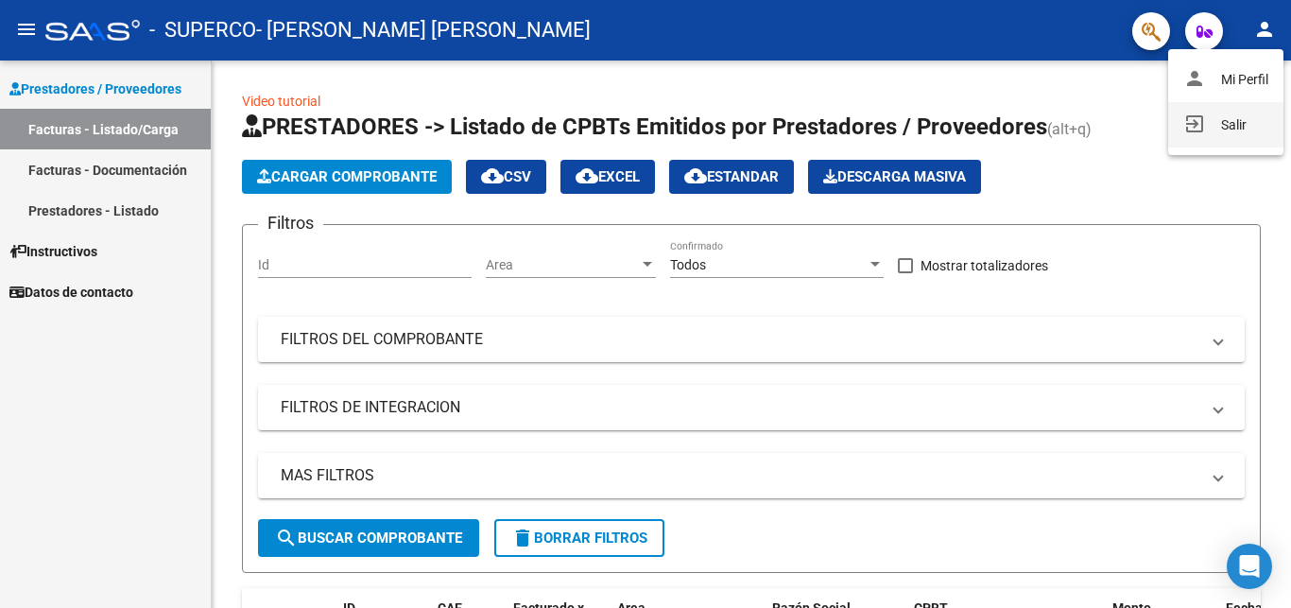
click at [1217, 116] on button "exit_to_app Salir" at bounding box center [1226, 124] width 115 height 45
